Goal: Task Accomplishment & Management: Use online tool/utility

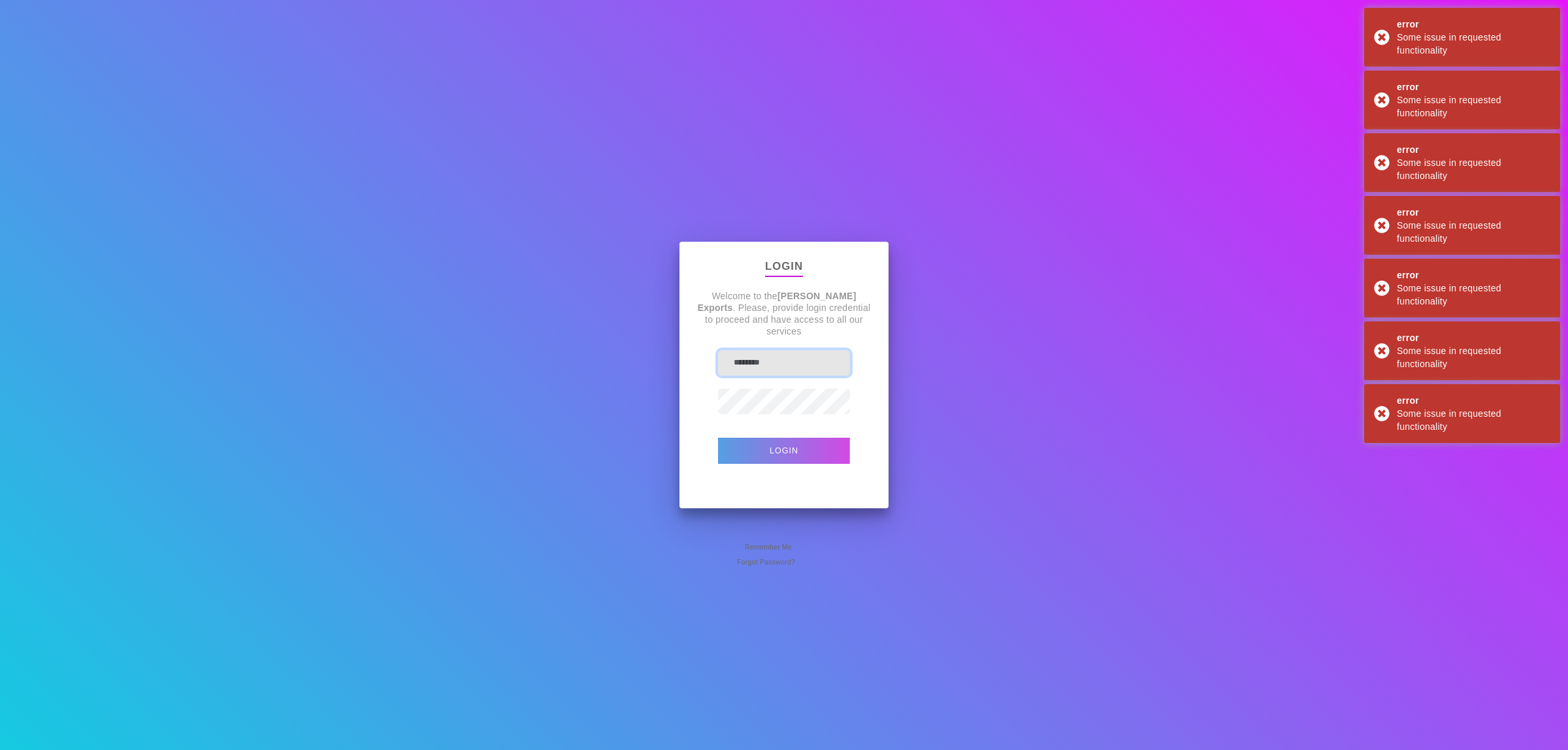
type input "**********"
click at [800, 442] on button "Login" at bounding box center [784, 451] width 132 height 26
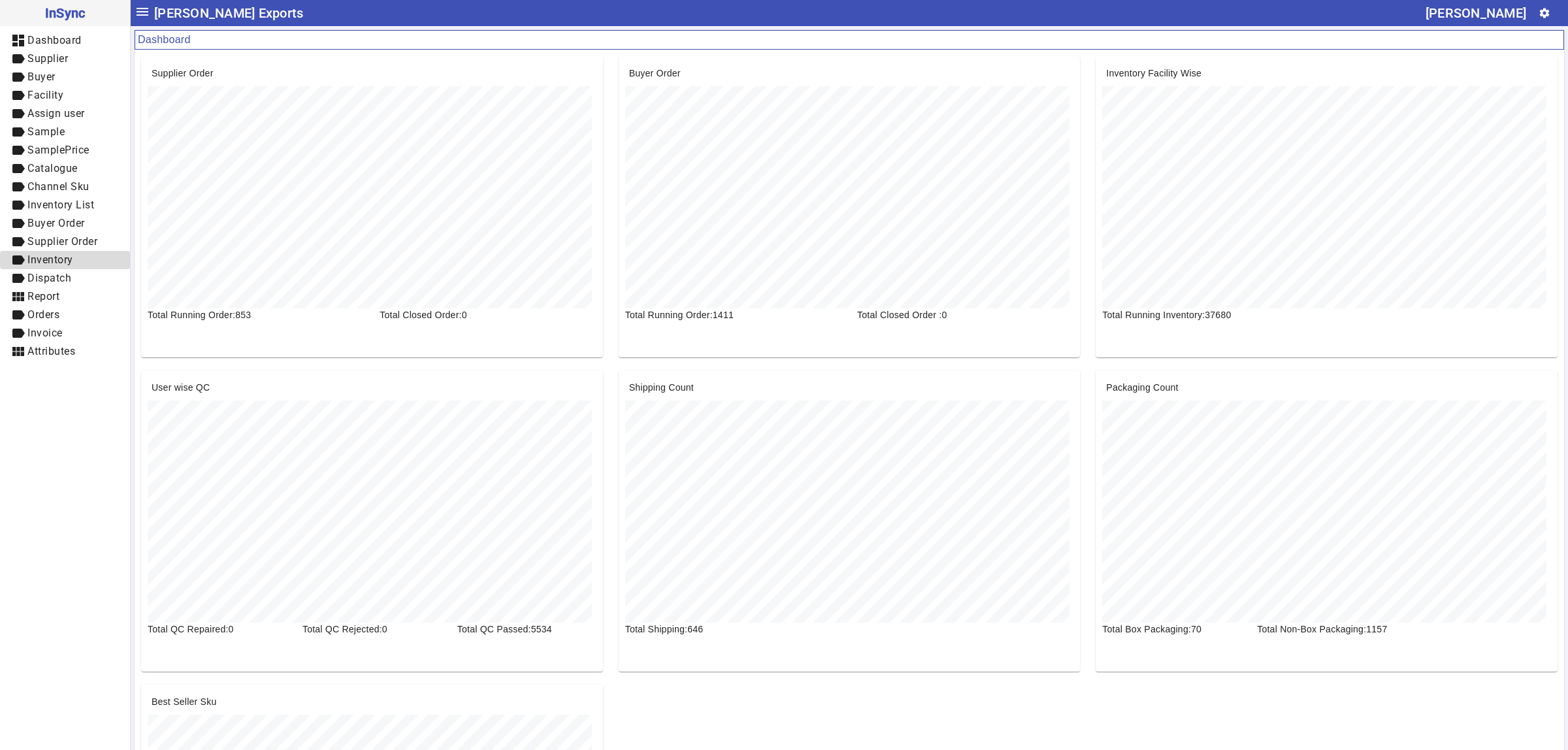
click at [77, 252] on span "label Inventory" at bounding box center [65, 260] width 109 height 17
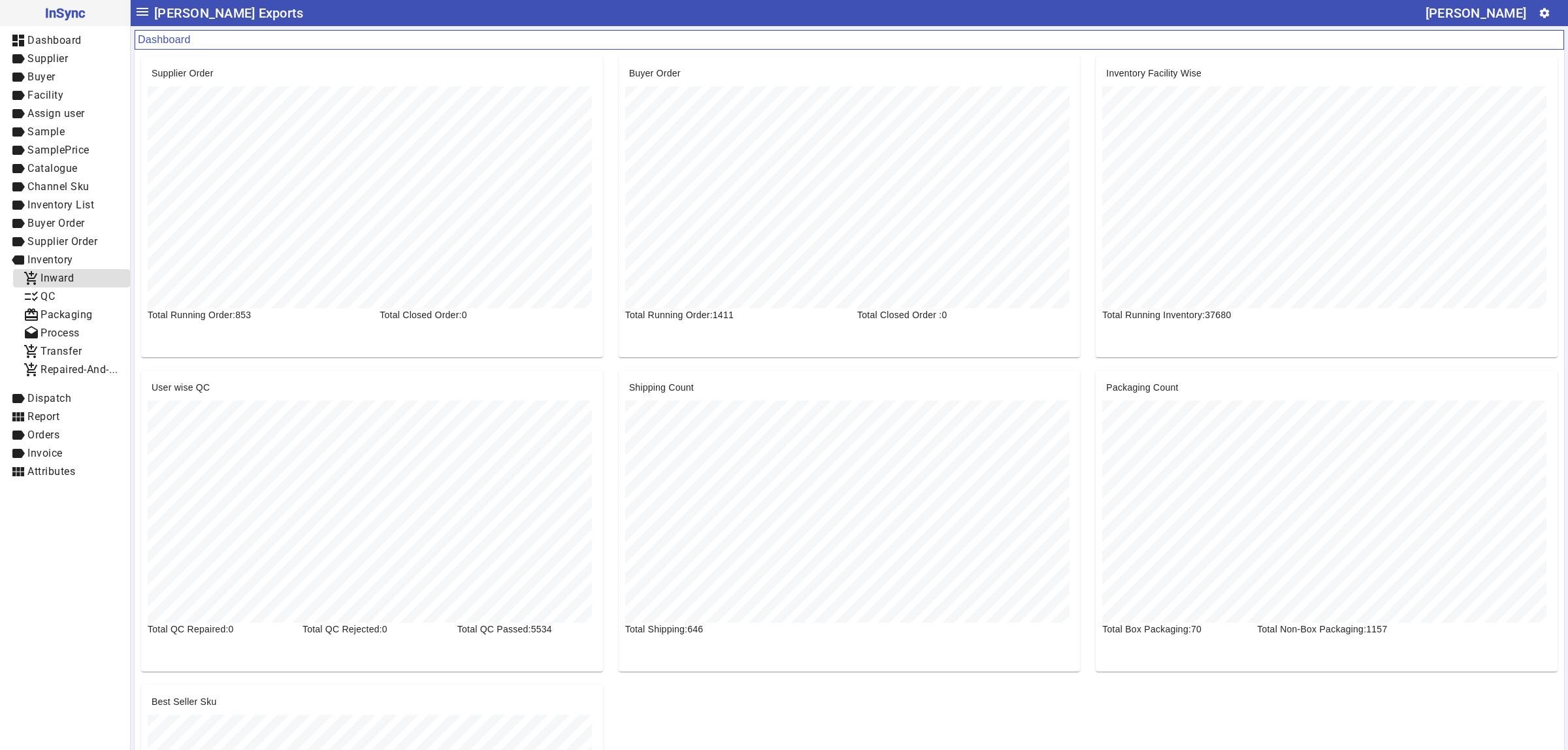
click at [59, 276] on span "Inward" at bounding box center [57, 278] width 33 height 12
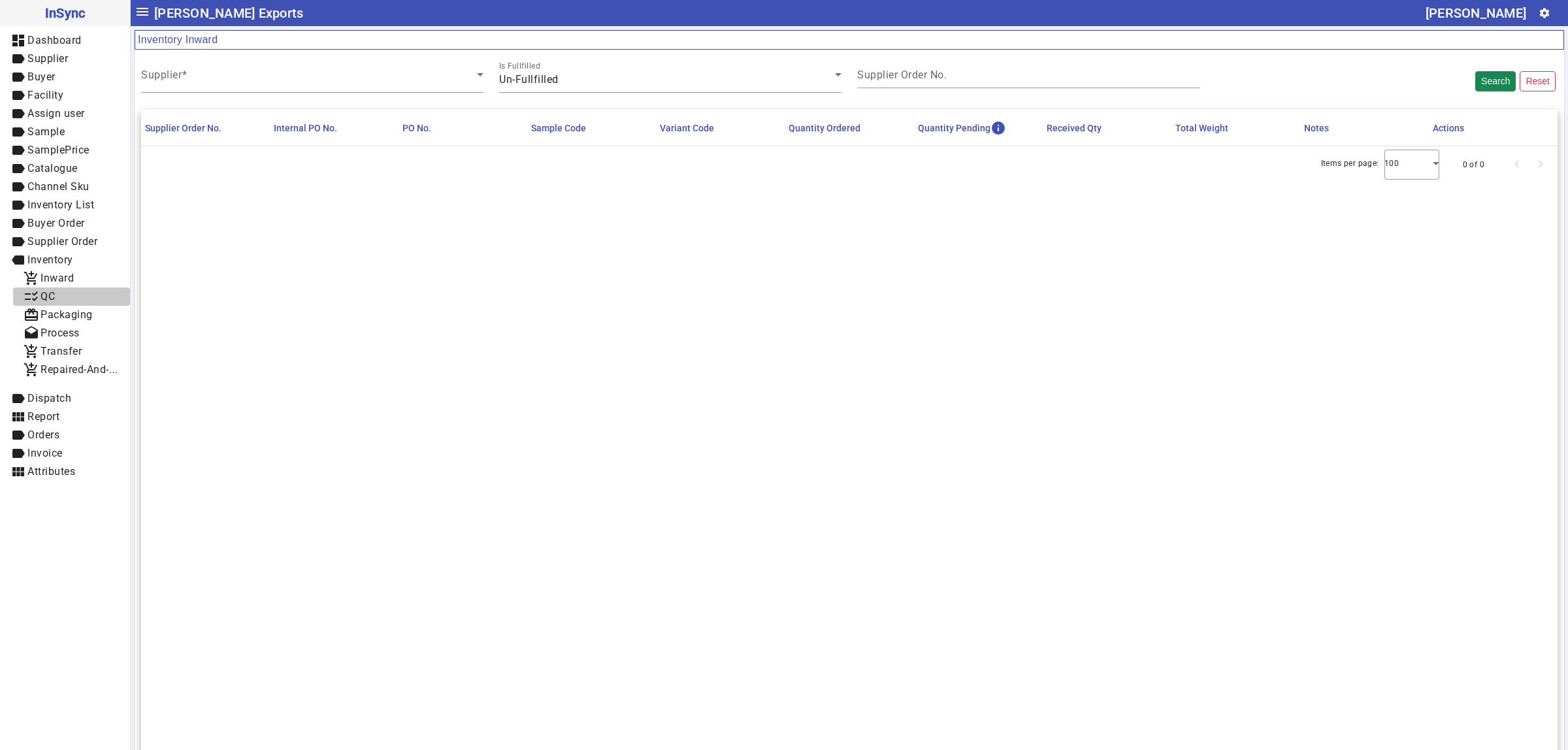
click at [73, 296] on span "checklist_rtl QC" at bounding box center [71, 297] width 96 height 17
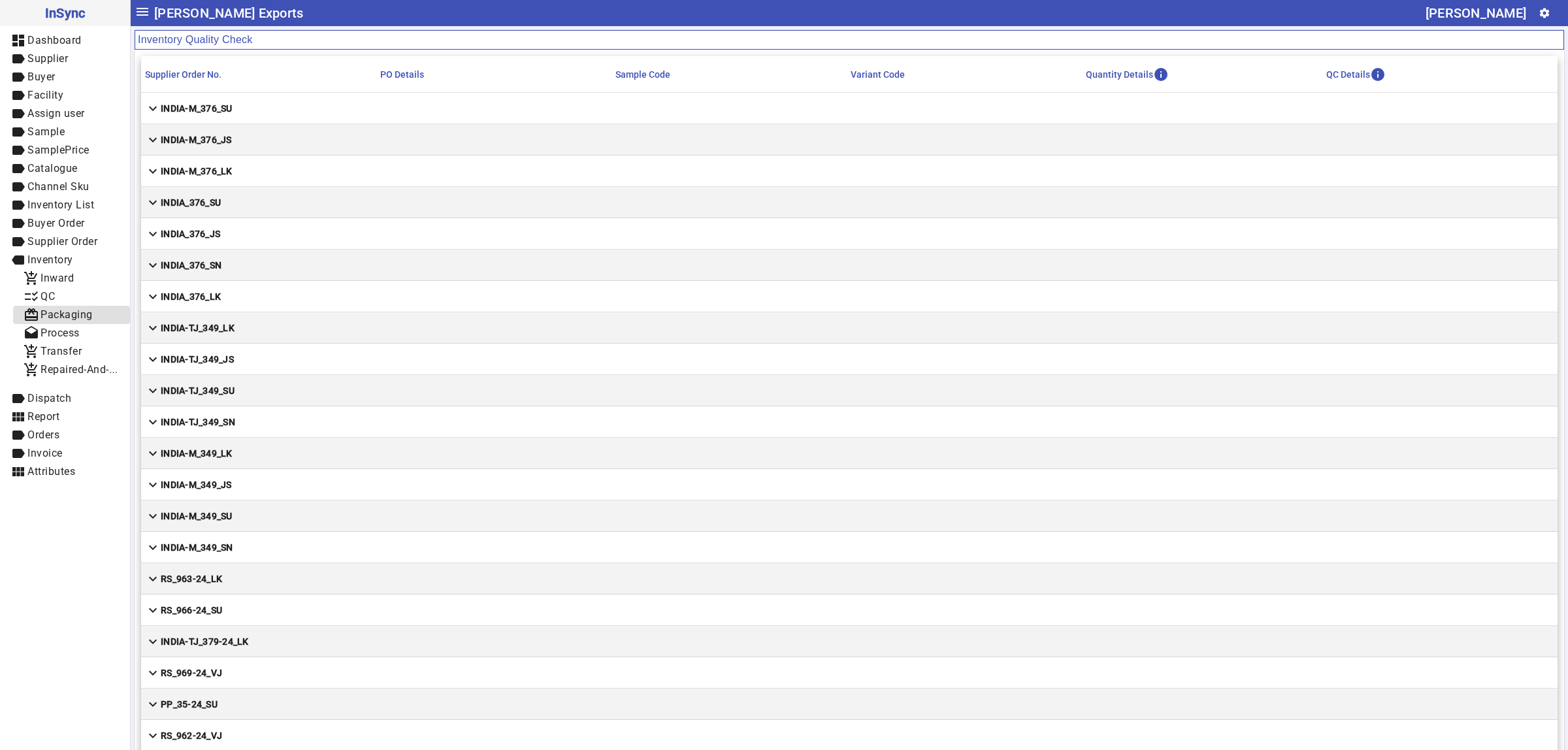
click at [79, 312] on span "Packaging" at bounding box center [66, 314] width 52 height 12
click at [59, 341] on link "drafts Process" at bounding box center [72, 333] width 117 height 18
click at [1245, 301] on mat-cell "expand_more INDIA_376_LK" at bounding box center [849, 297] width 1416 height 31
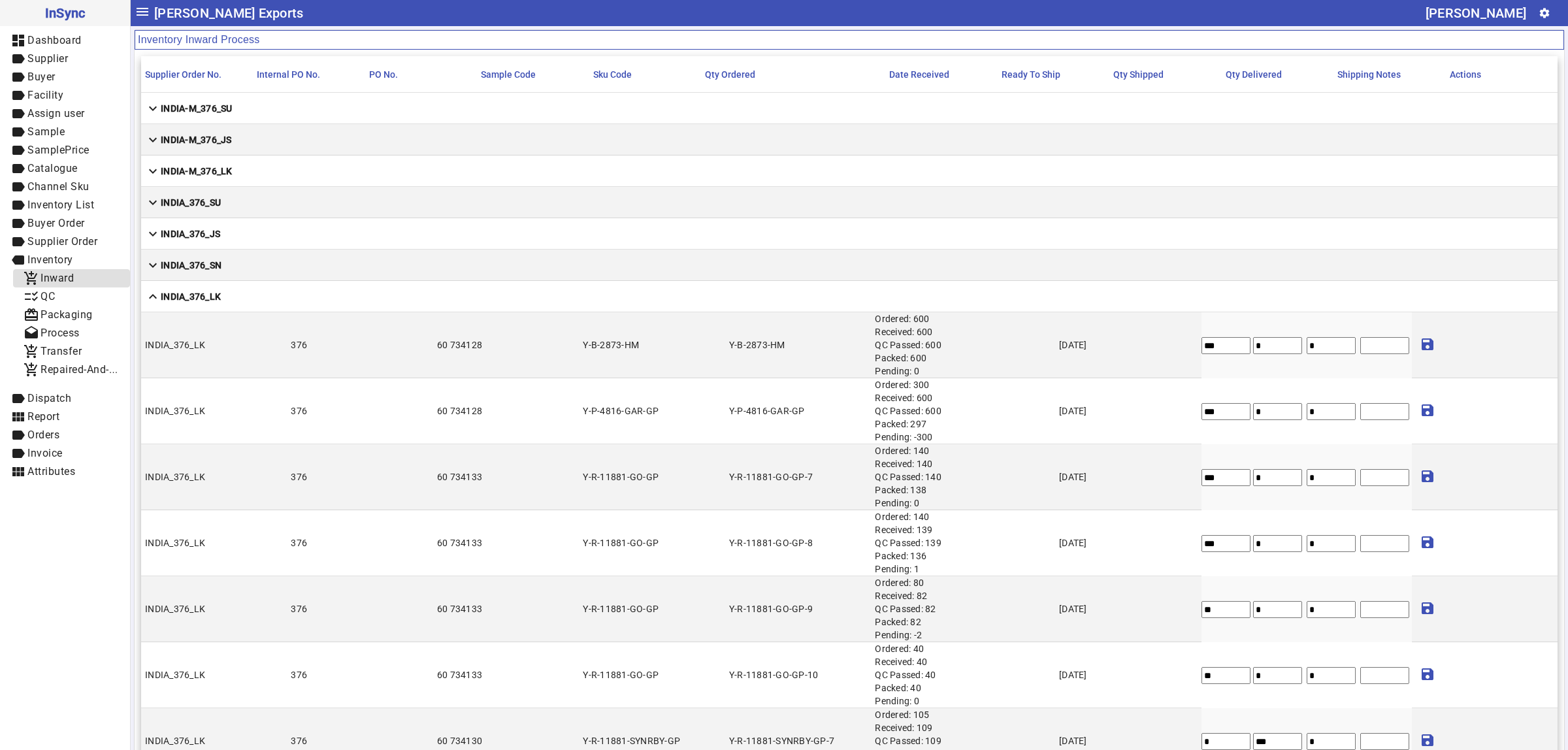
click at [78, 282] on span "add_shopping_cart Inward" at bounding box center [71, 279] width 96 height 17
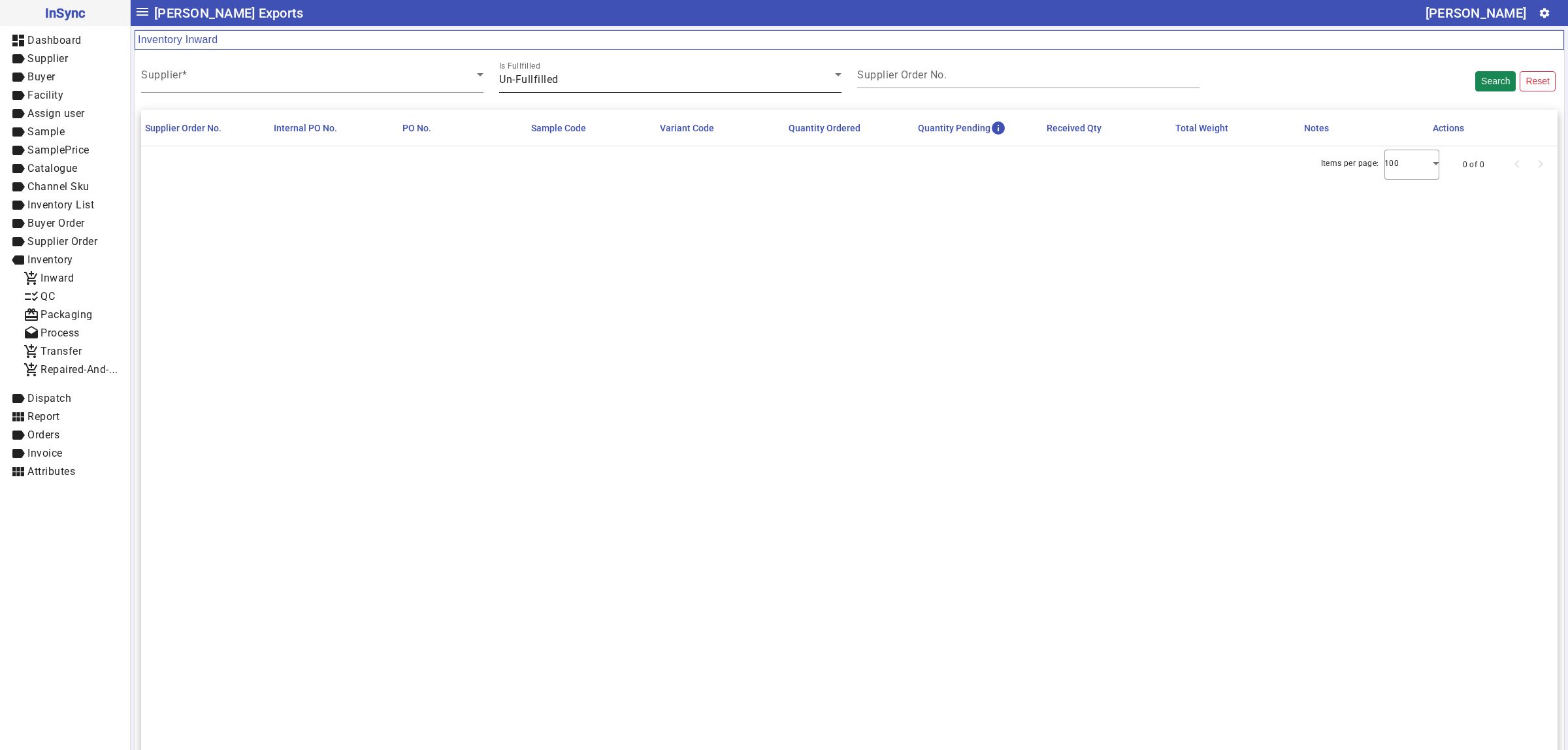
click at [733, 79] on div "Un-Fullfilled" at bounding box center [666, 79] width 336 height 16
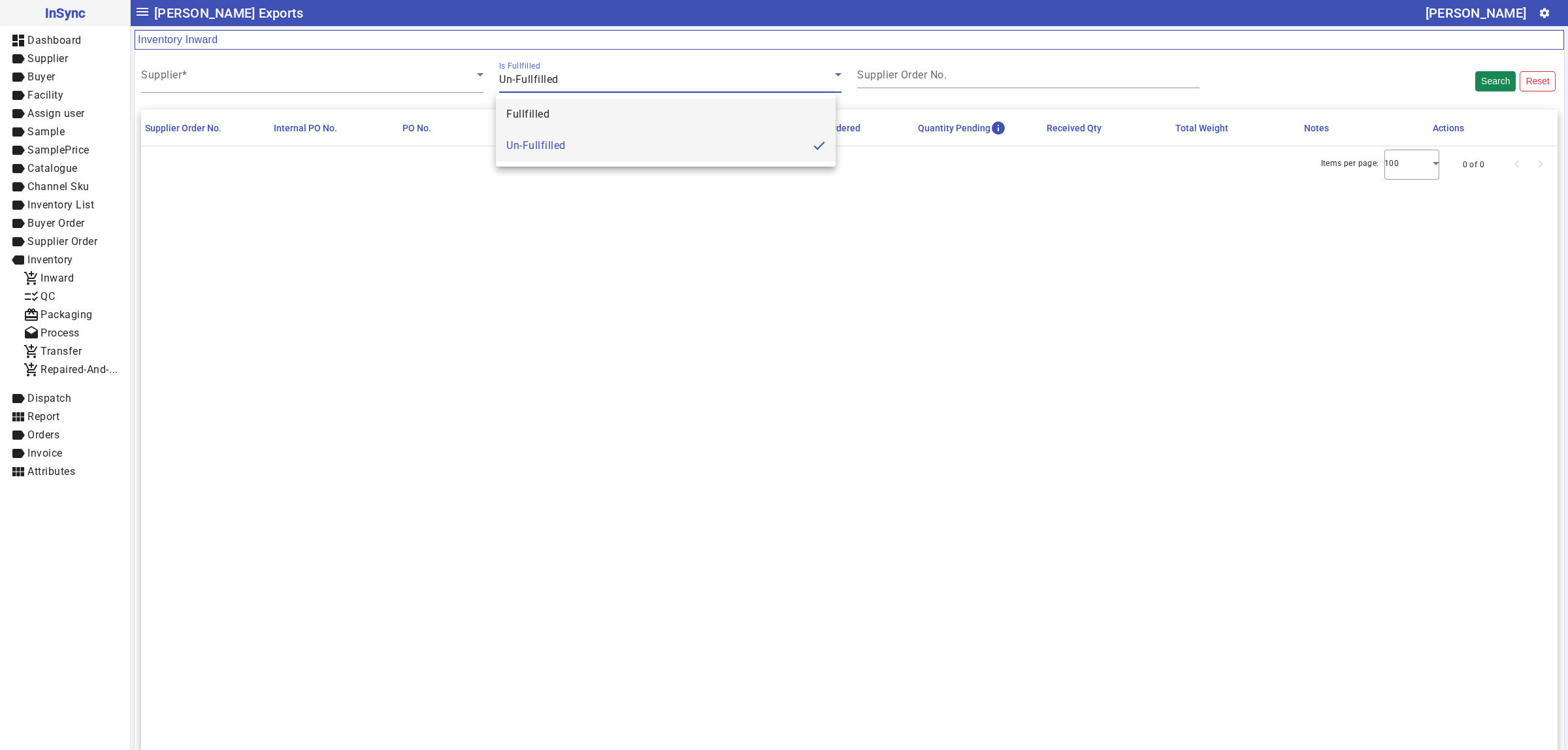
click at [655, 102] on mat-option "Fullfilled" at bounding box center [665, 114] width 339 height 31
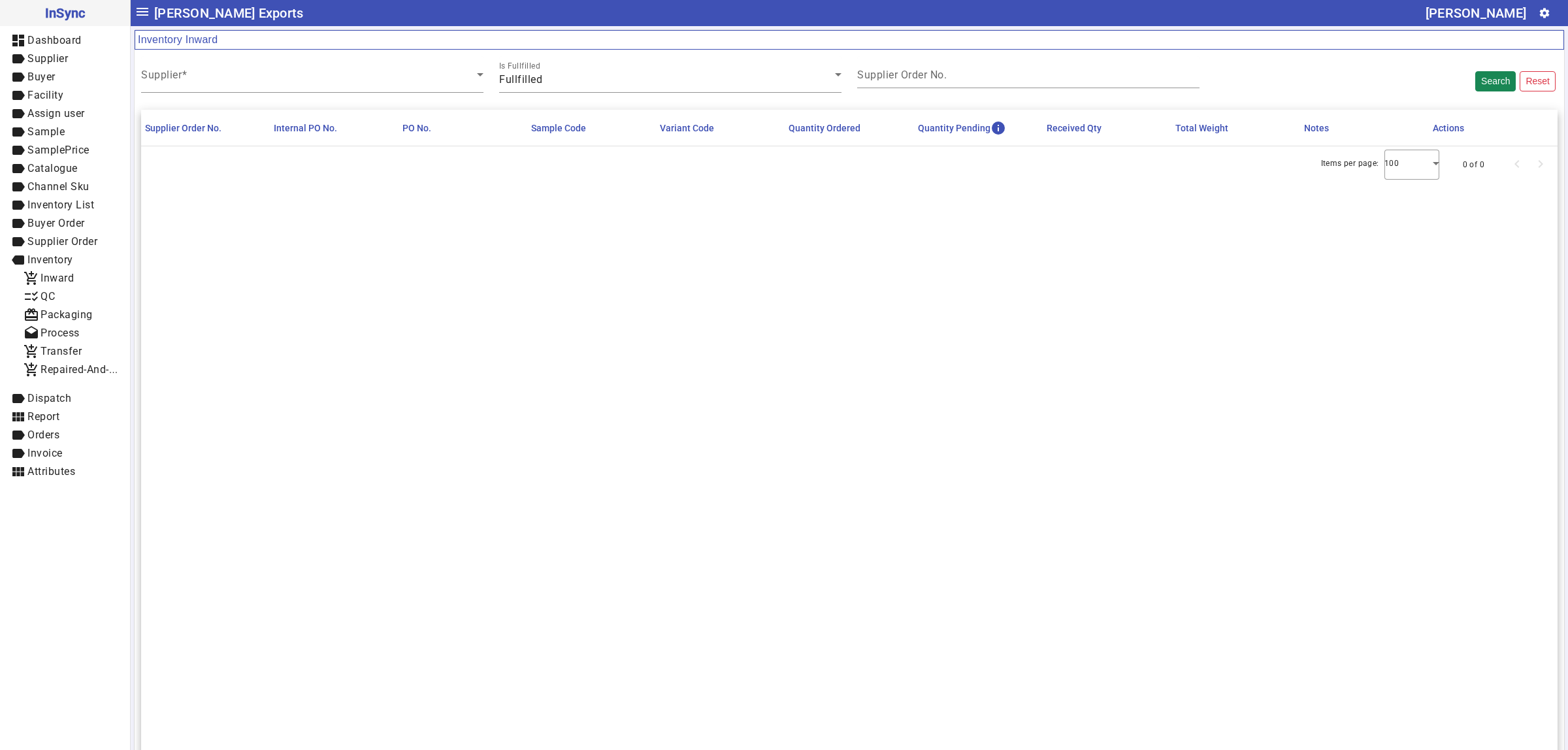
click at [291, 54] on mat-card-content "Supplier Is Fullfilled Fullfilled Supplier Order No. Search Reset" at bounding box center [849, 74] width 1429 height 50
click at [277, 75] on span at bounding box center [309, 79] width 336 height 16
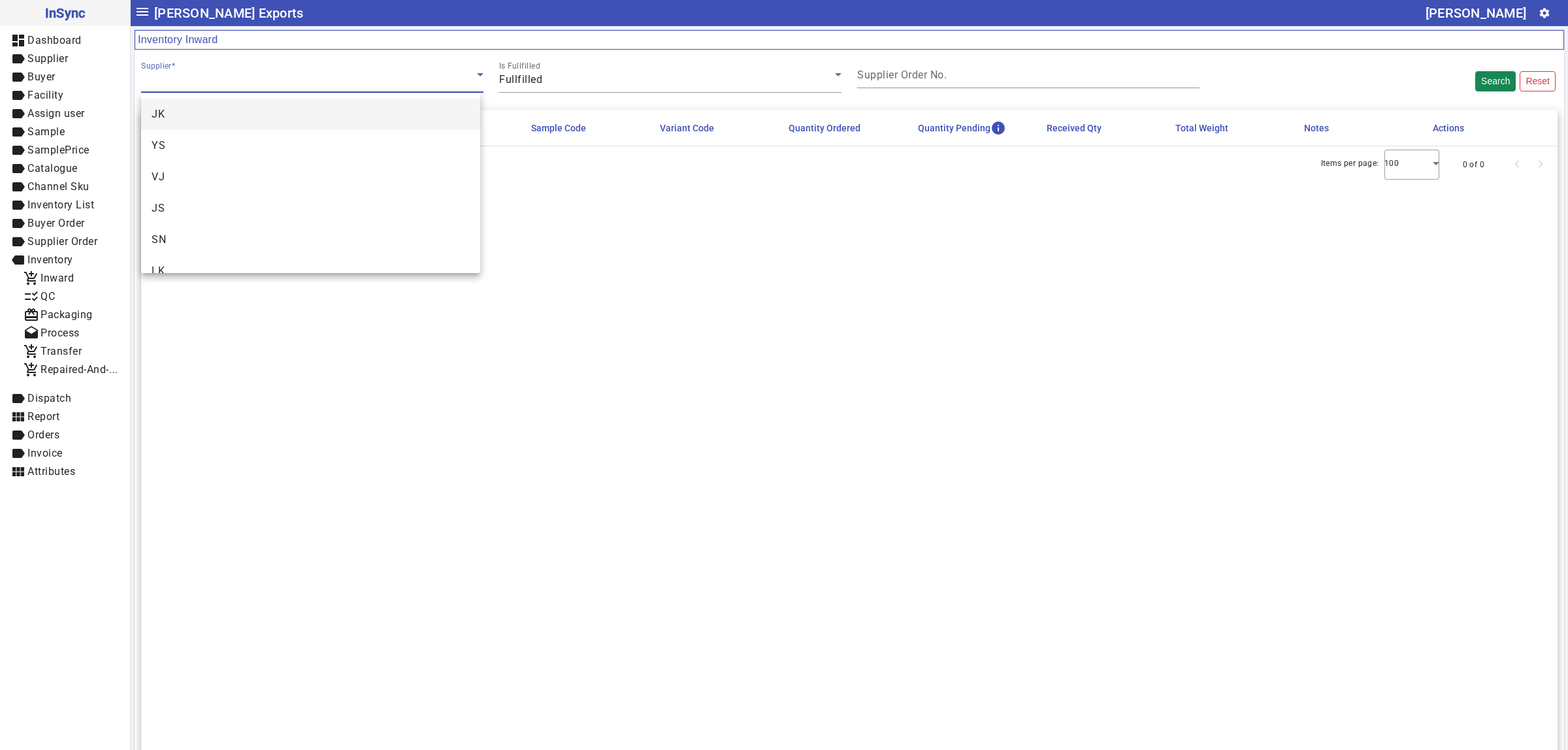
click at [237, 121] on mat-option "JK" at bounding box center [310, 114] width 339 height 31
click at [1484, 86] on button "Search" at bounding box center [1495, 81] width 40 height 21
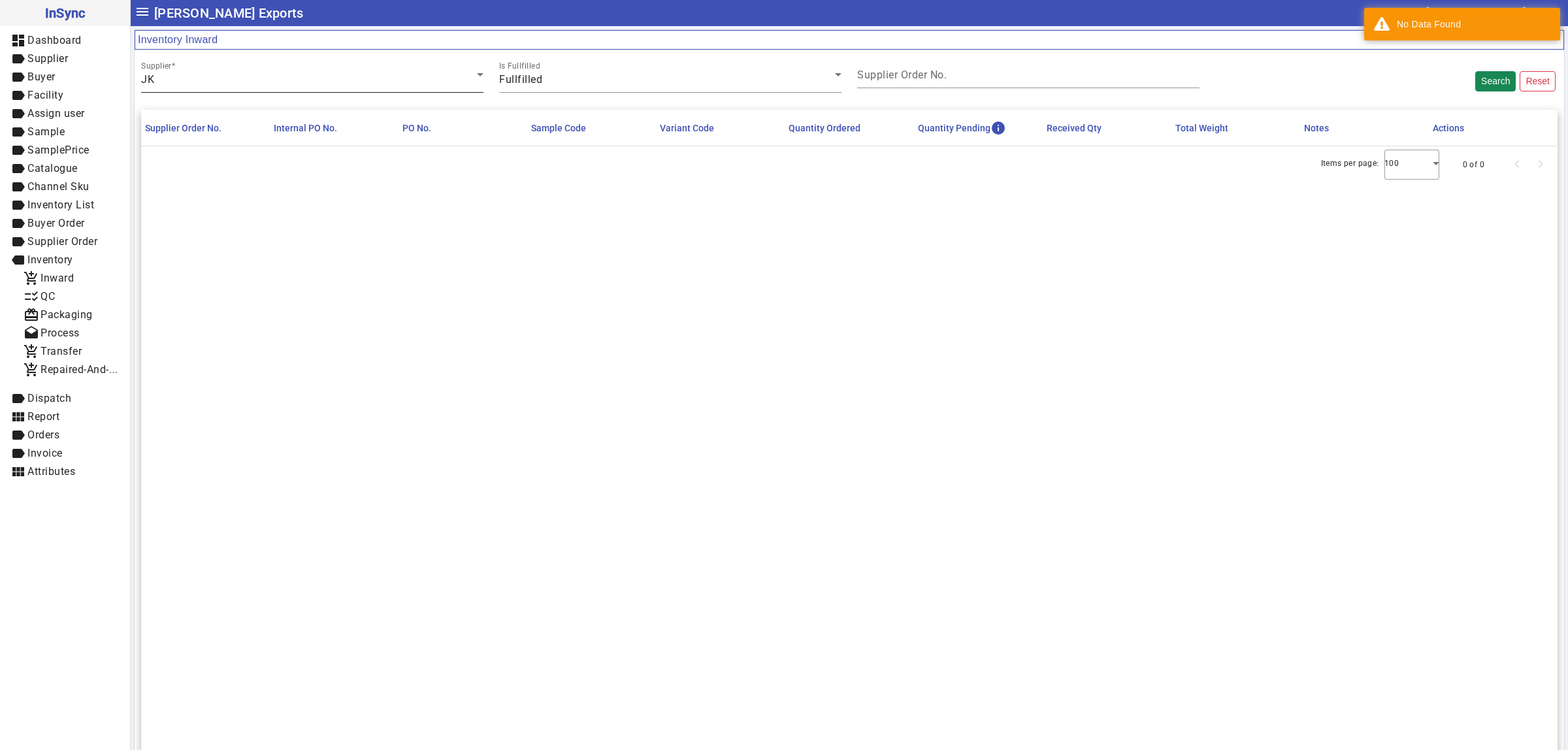
click at [476, 79] on icon at bounding box center [480, 74] width 16 height 16
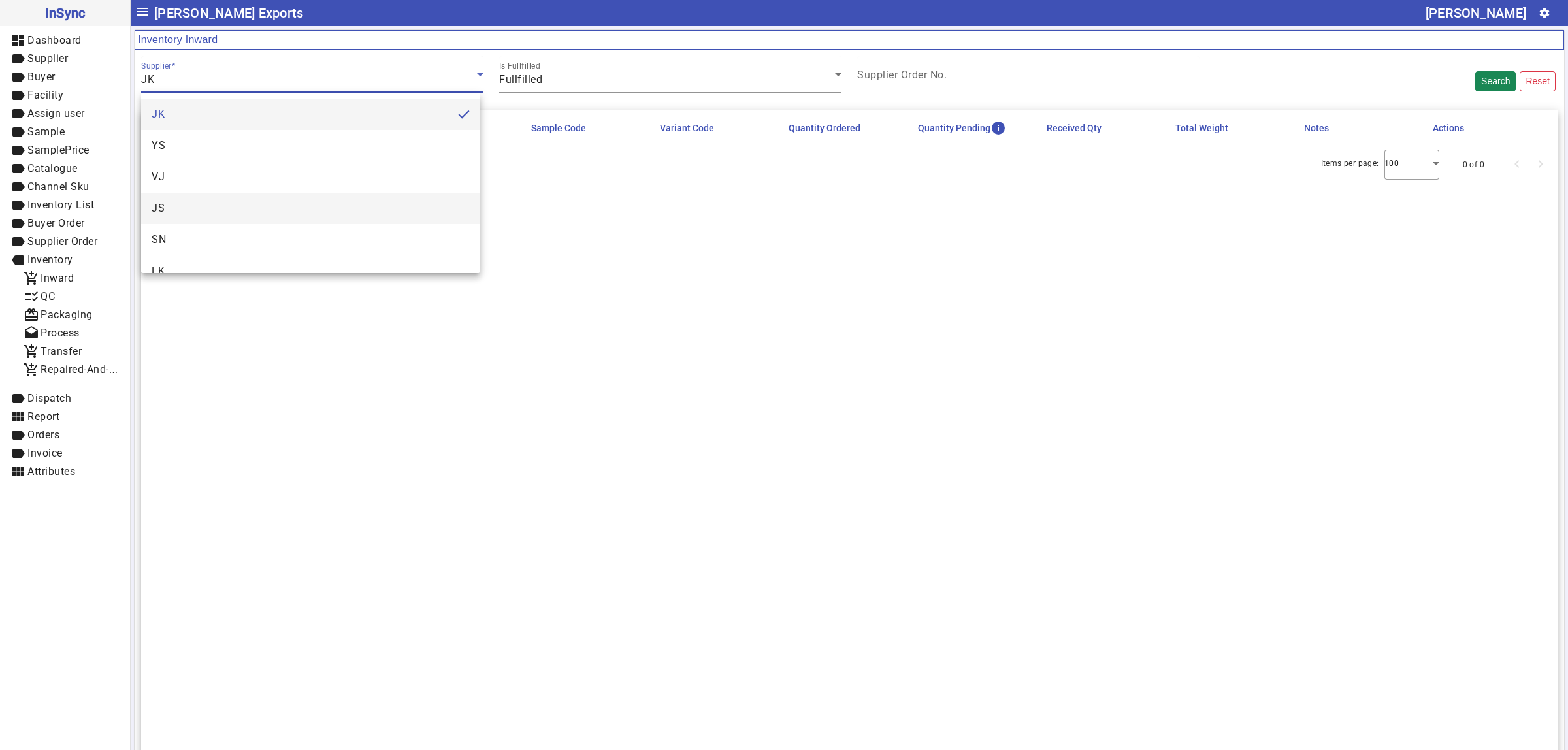
click at [268, 211] on mat-option "JS" at bounding box center [310, 208] width 339 height 31
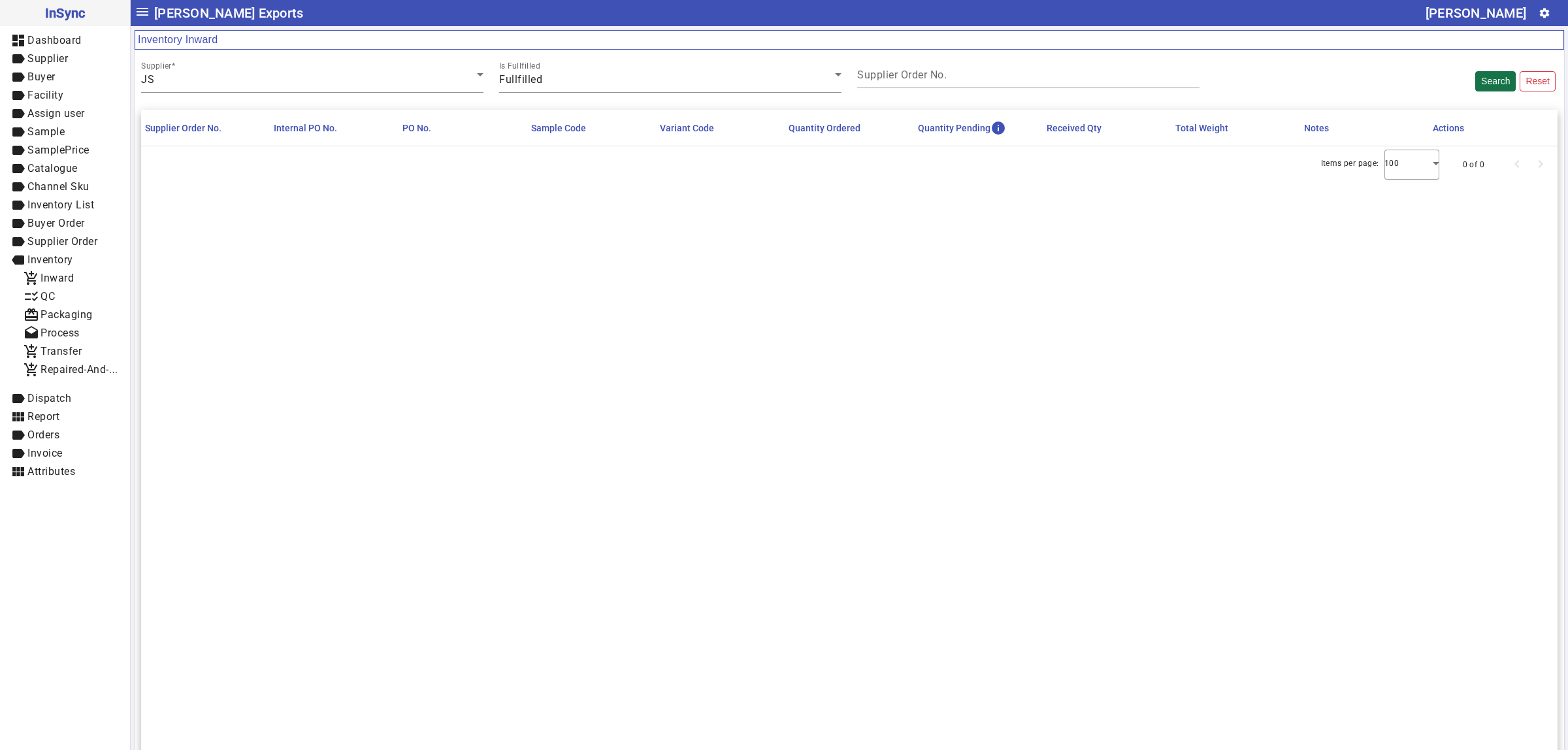
click at [1477, 88] on button "Search" at bounding box center [1495, 81] width 40 height 21
click at [464, 75] on div "JS" at bounding box center [309, 79] width 336 height 16
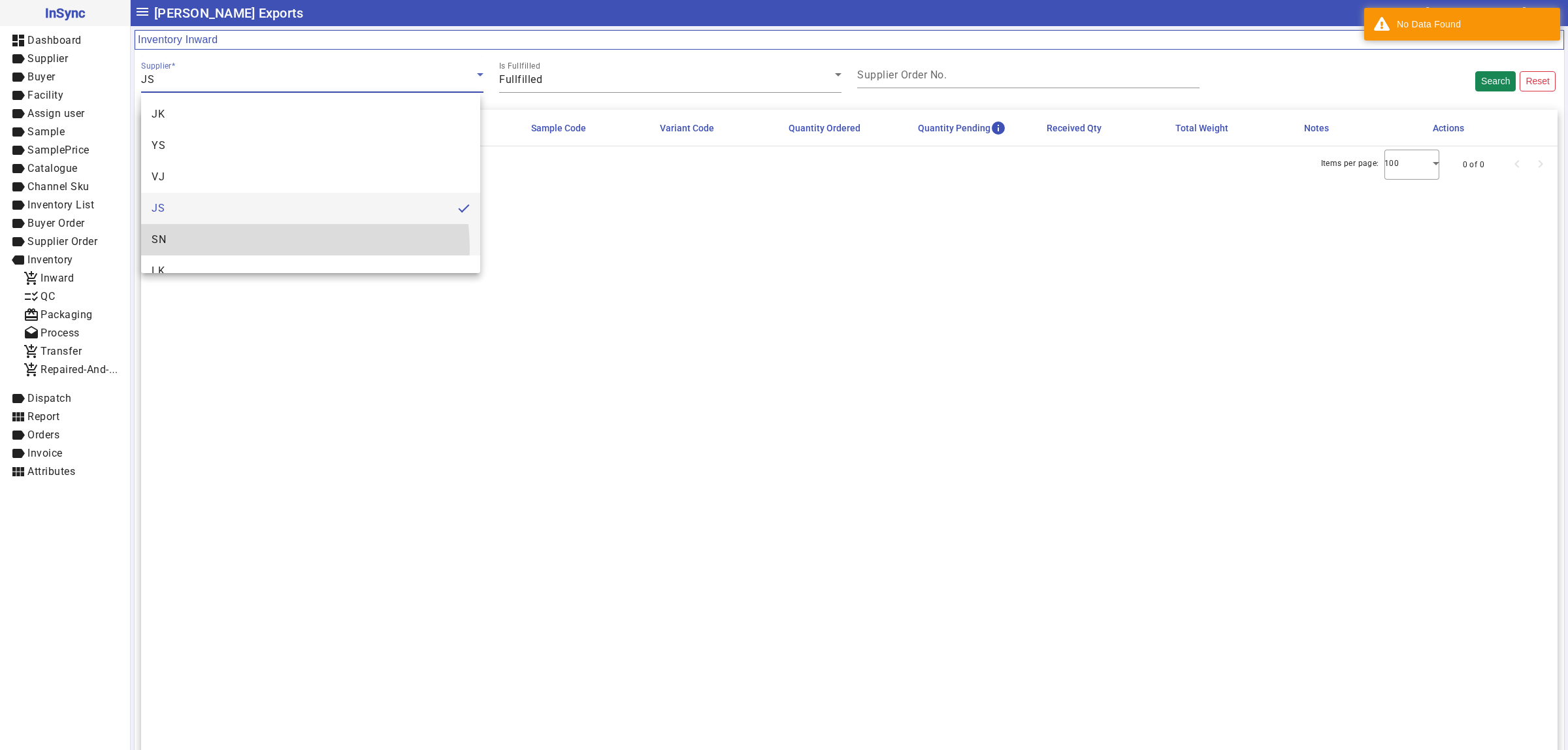
click at [247, 249] on mat-option "SN" at bounding box center [310, 240] width 339 height 31
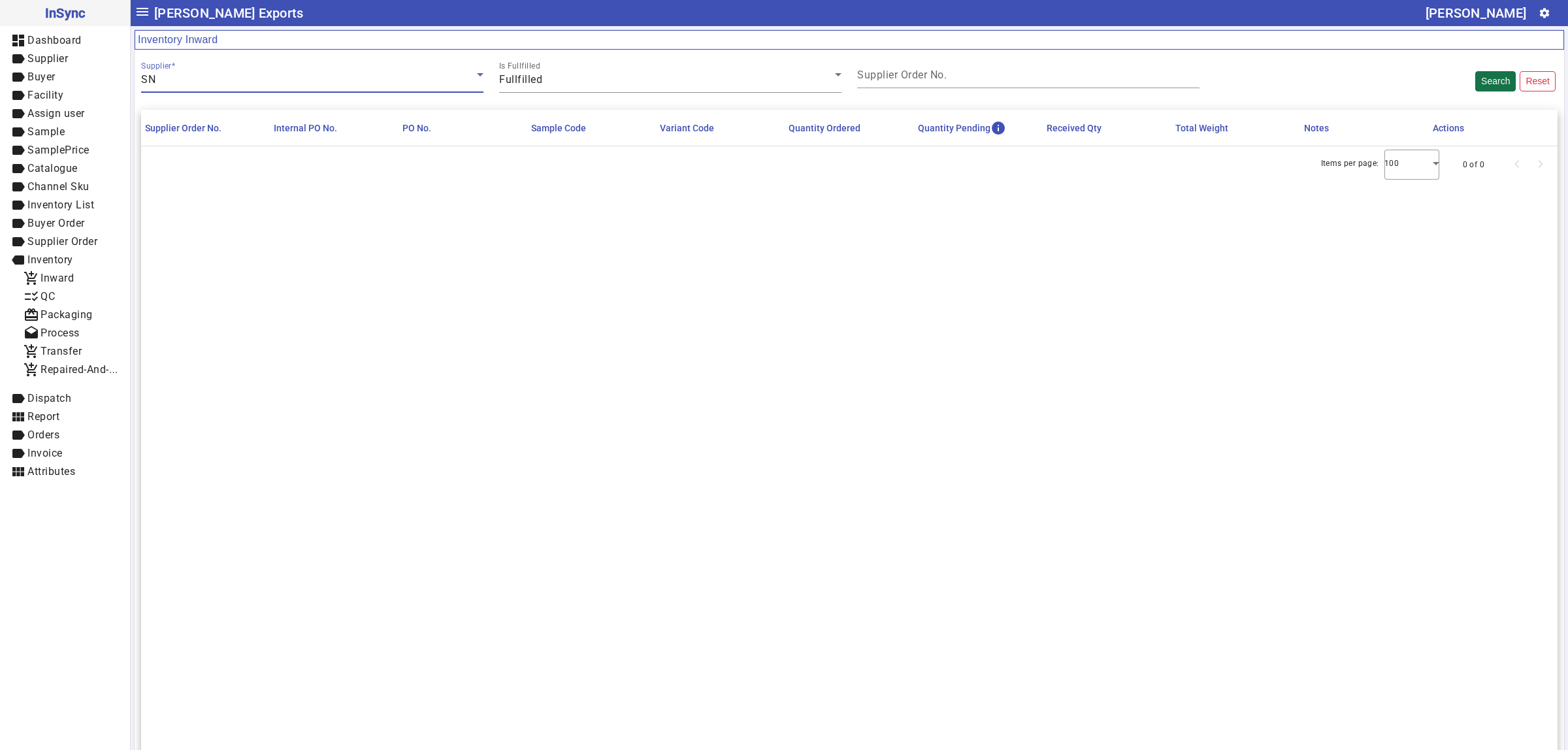
click at [1477, 87] on button "Search" at bounding box center [1495, 81] width 40 height 21
click at [663, 78] on div "Fullfilled" at bounding box center [666, 79] width 336 height 16
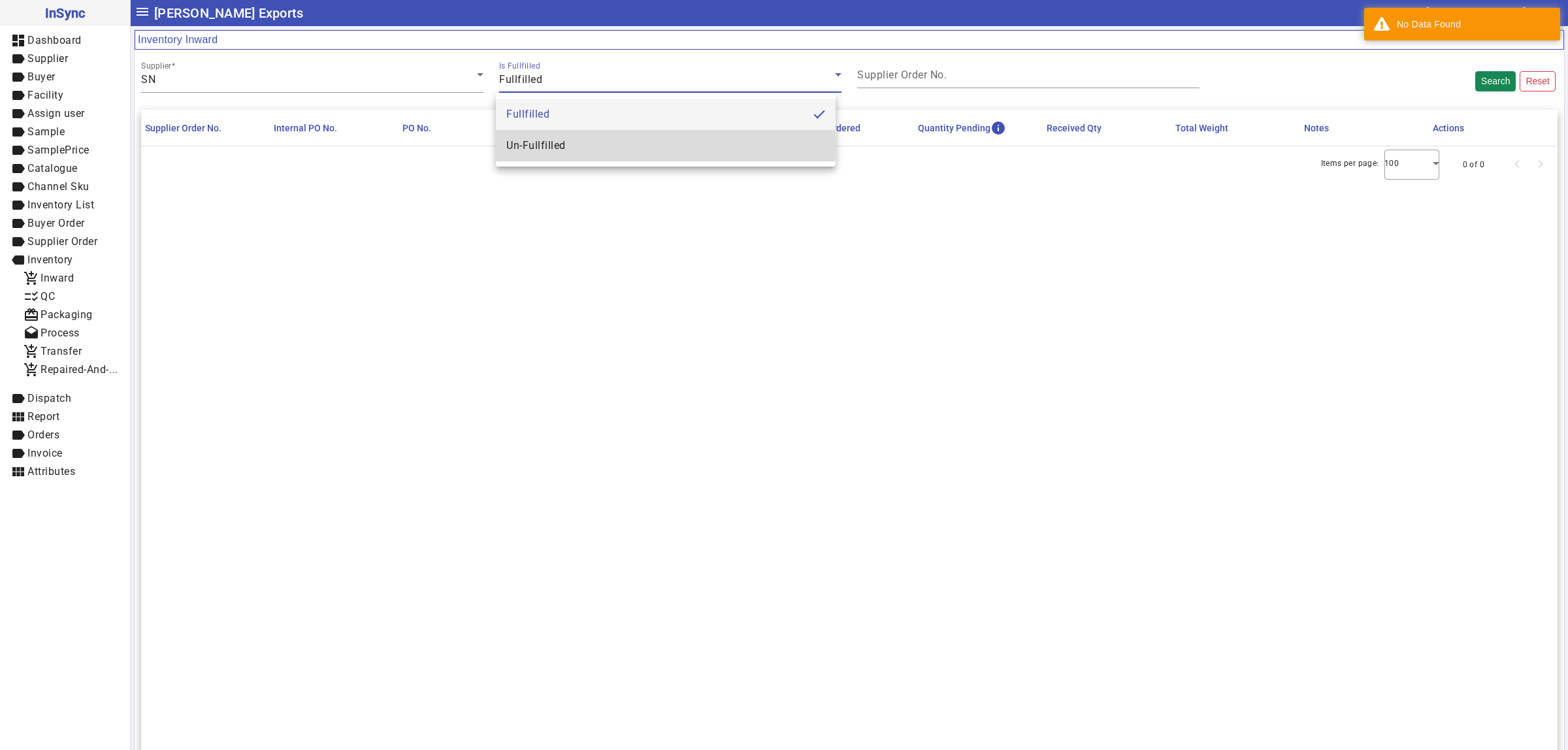
click at [541, 145] on span "Un-Fullfilled" at bounding box center [536, 145] width 59 height 16
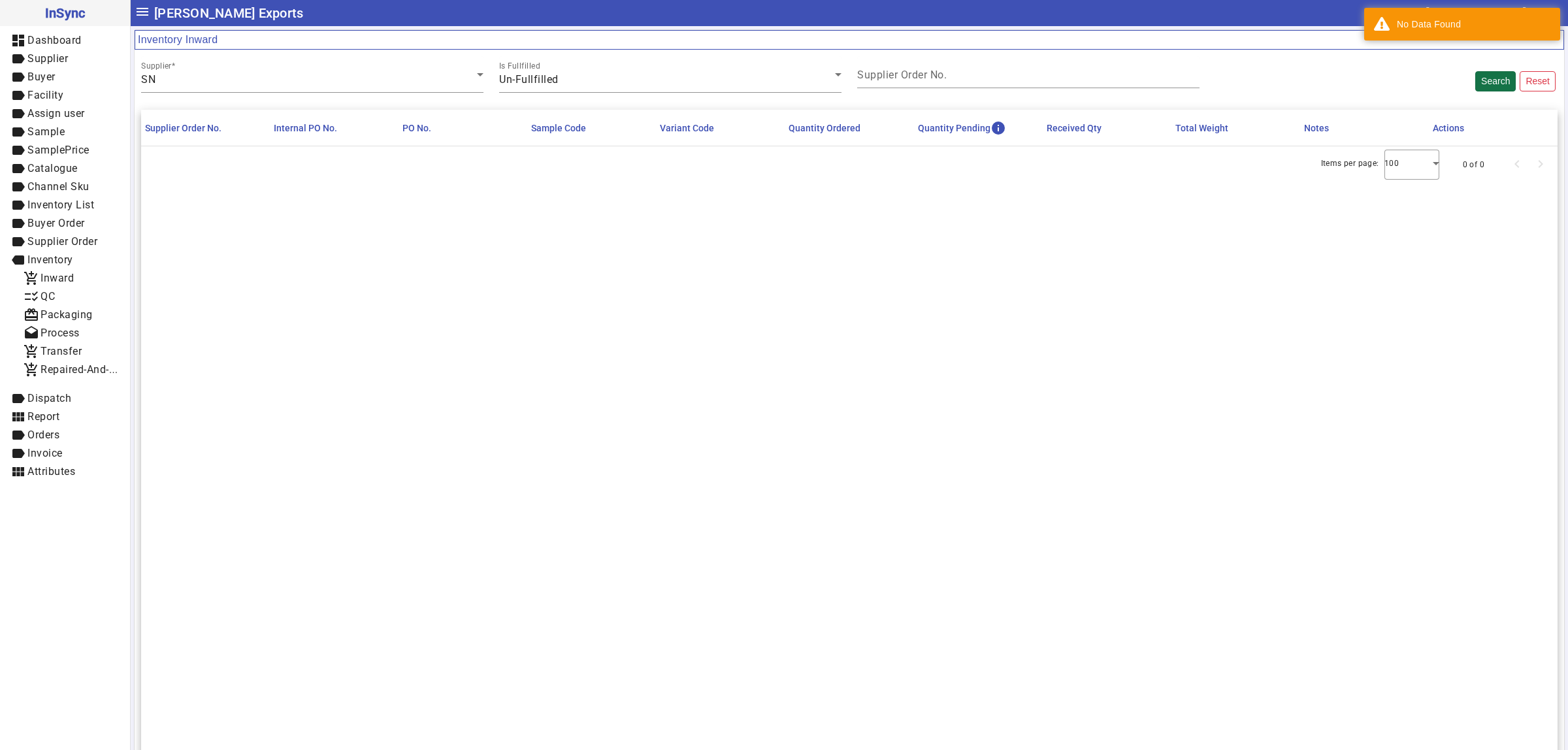
click at [1475, 87] on button "Search" at bounding box center [1495, 81] width 40 height 21
